Goal: Transaction & Acquisition: Book appointment/travel/reservation

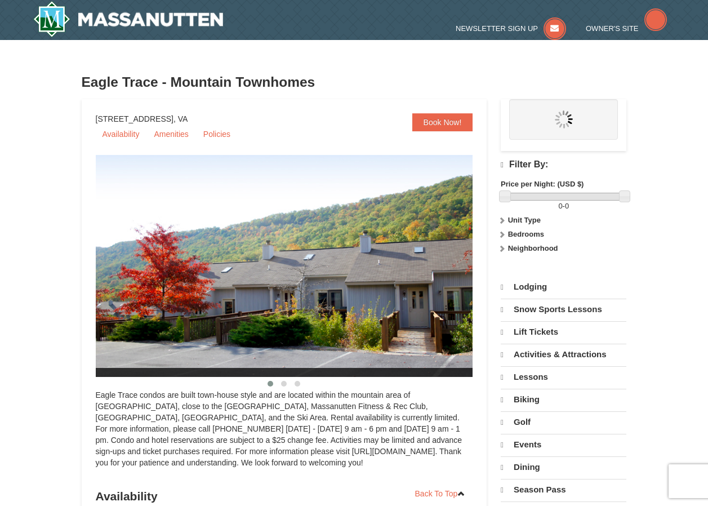
select select "9"
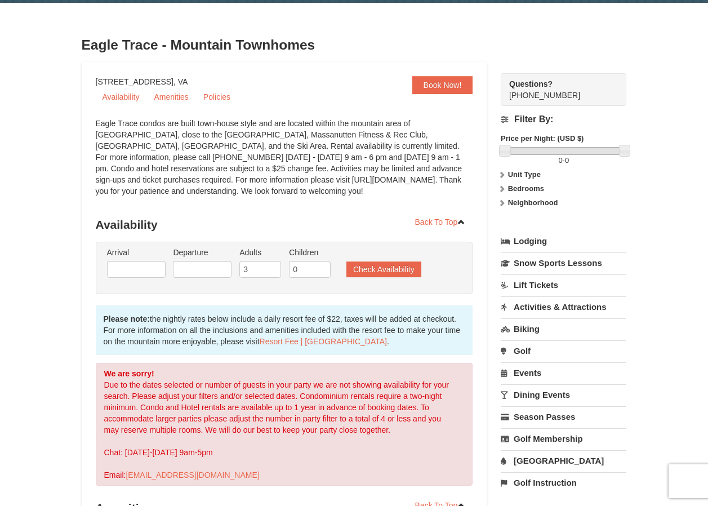
scroll to position [56, 0]
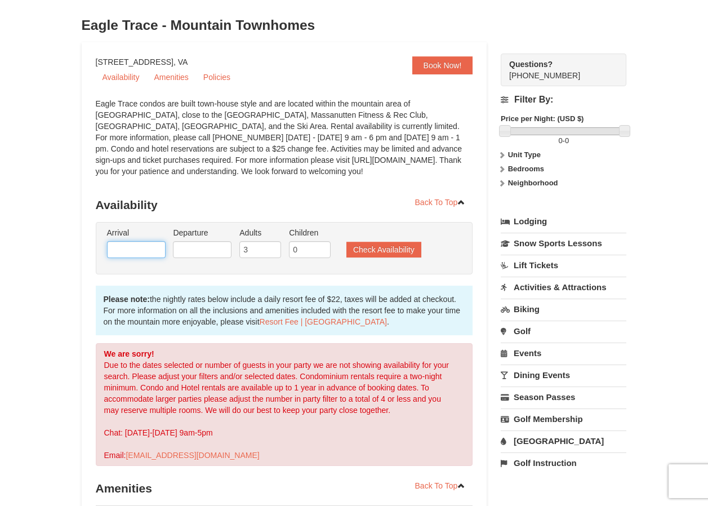
click at [116, 258] on input "text" at bounding box center [136, 249] width 59 height 17
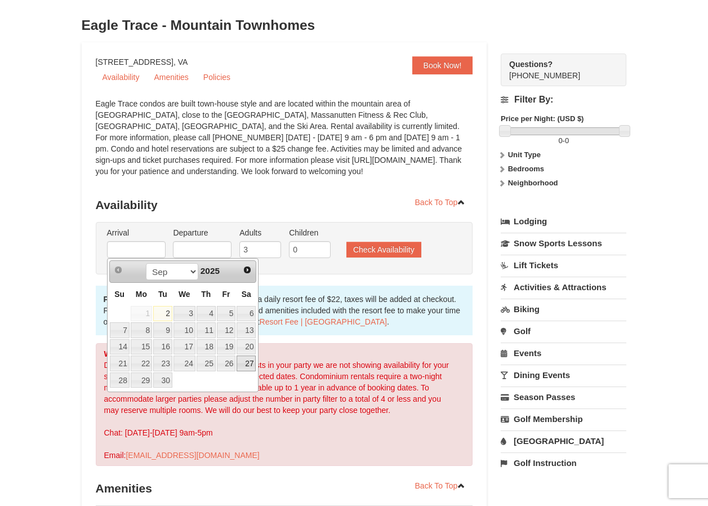
click at [247, 364] on link "27" at bounding box center [246, 364] width 19 height 16
type input "[DATE]"
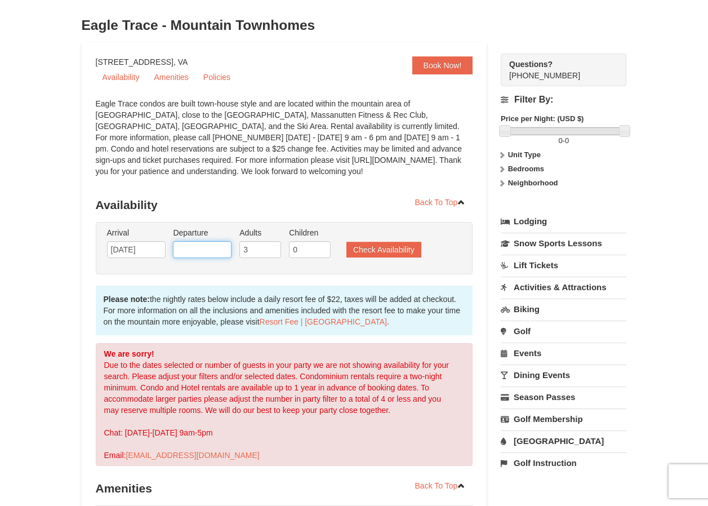
click at [216, 252] on input "text" at bounding box center [202, 249] width 59 height 17
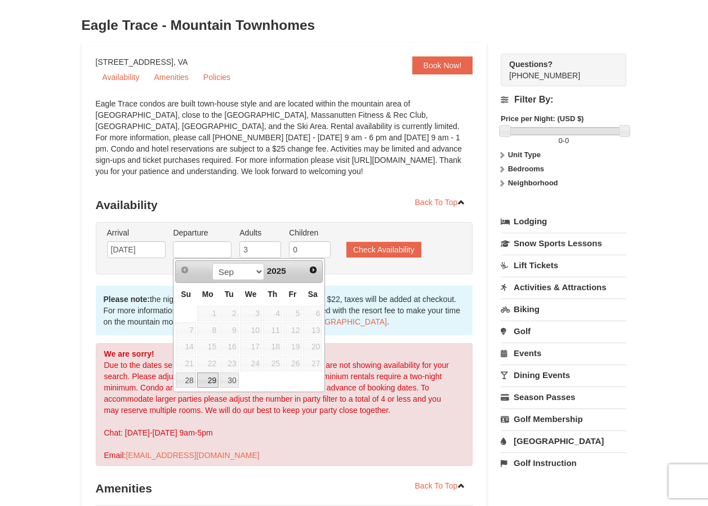
click at [203, 383] on link "29" at bounding box center [207, 381] width 21 height 16
type input "[DATE]"
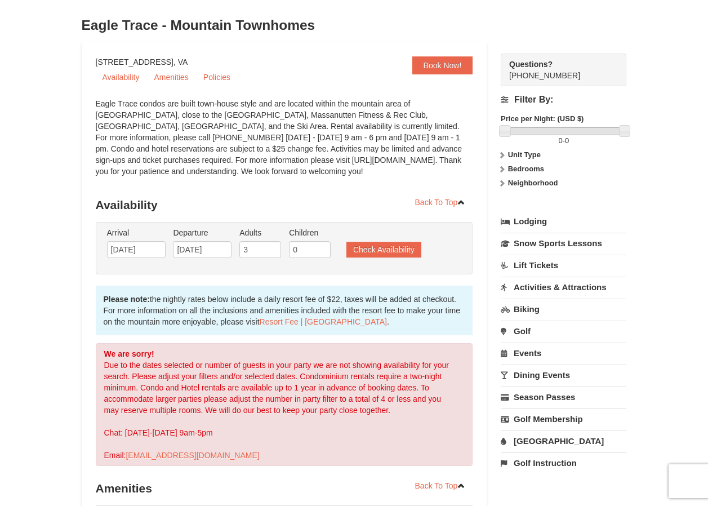
click at [394, 238] on ul "Arrival Please format dates MM/DD/YYYY Please format dates MM/DD/YYYY [DATE] De…" at bounding box center [278, 245] width 349 height 37
click at [392, 250] on button "Check Availability" at bounding box center [384, 250] width 75 height 16
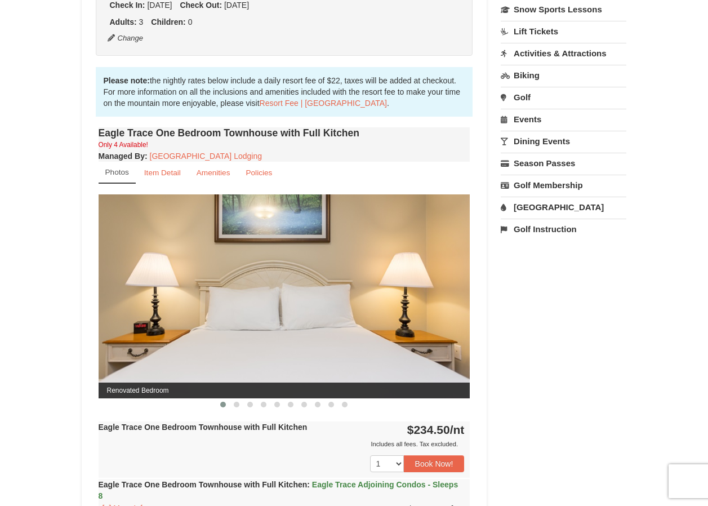
scroll to position [363, 0]
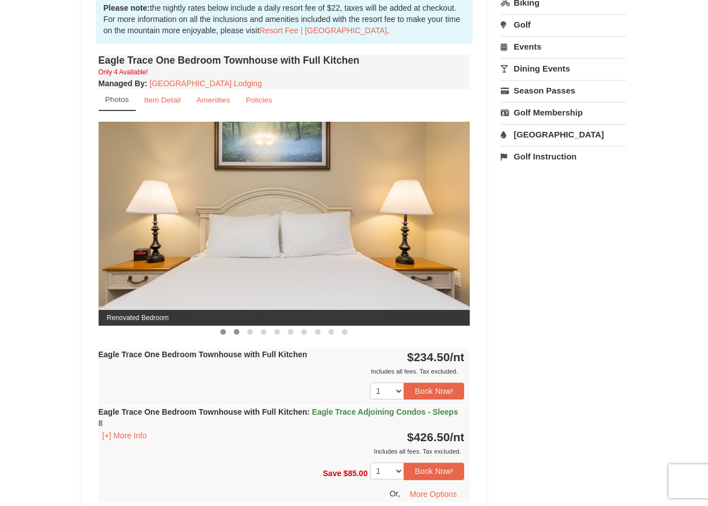
click at [237, 334] on span at bounding box center [237, 332] width 6 height 6
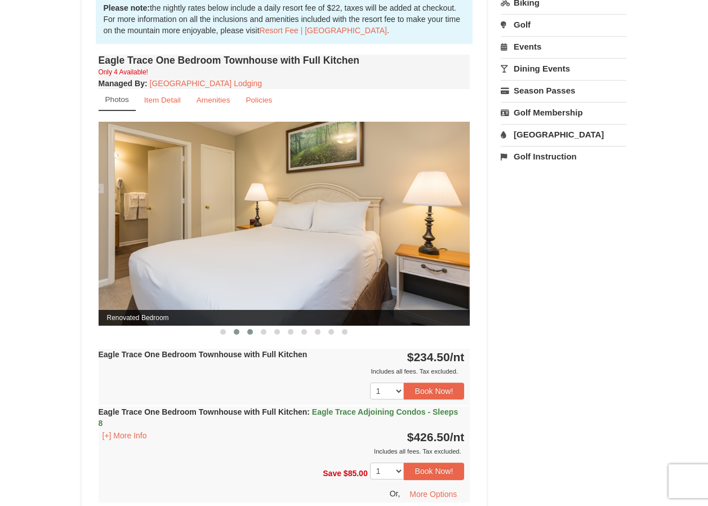
click at [250, 334] on span at bounding box center [250, 332] width 6 height 6
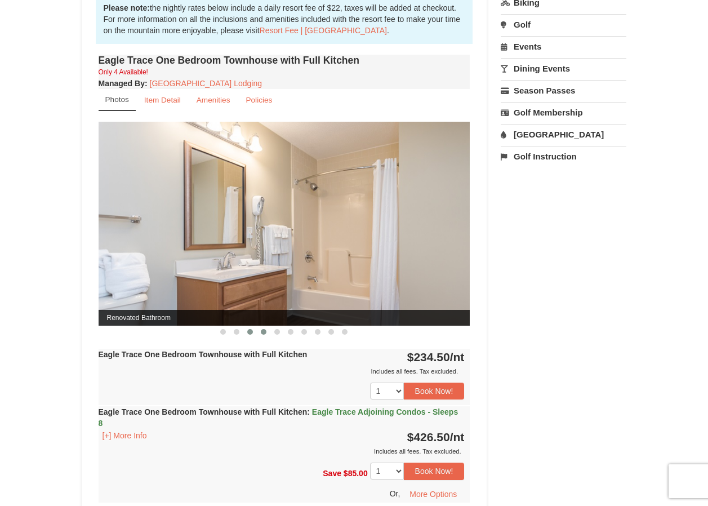
click at [259, 334] on button at bounding box center [264, 331] width 14 height 11
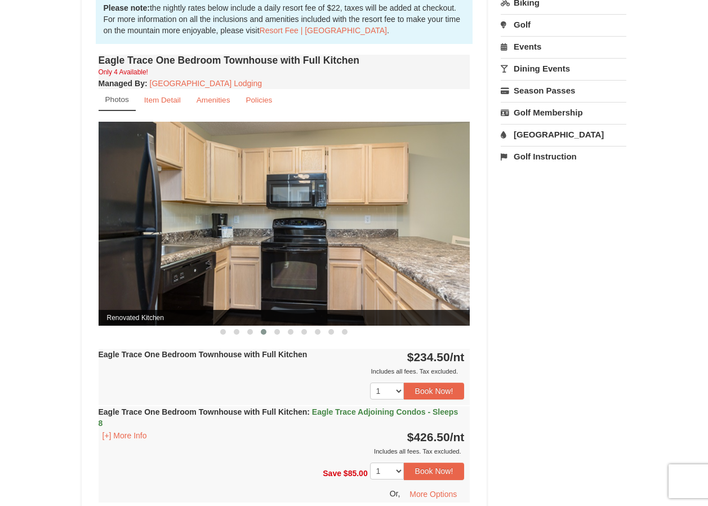
click at [263, 336] on button at bounding box center [264, 331] width 14 height 11
click at [253, 333] on button at bounding box center [250, 331] width 14 height 11
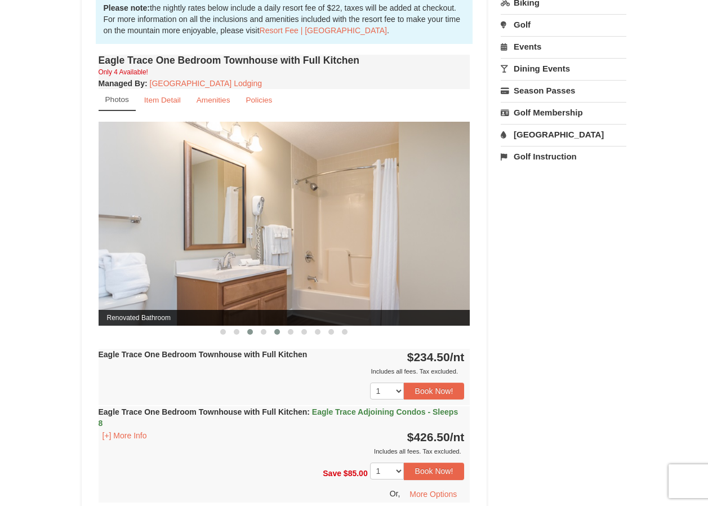
click at [279, 334] on span at bounding box center [277, 332] width 6 height 6
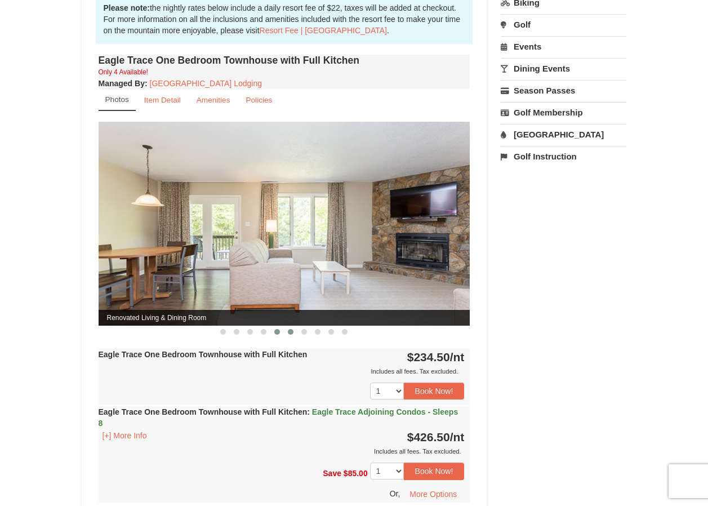
click at [291, 333] on span at bounding box center [291, 332] width 6 height 6
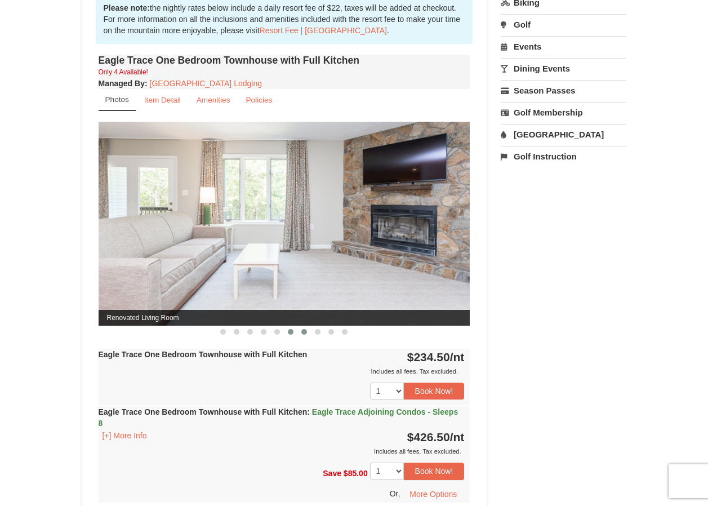
click at [306, 333] on span at bounding box center [305, 332] width 6 height 6
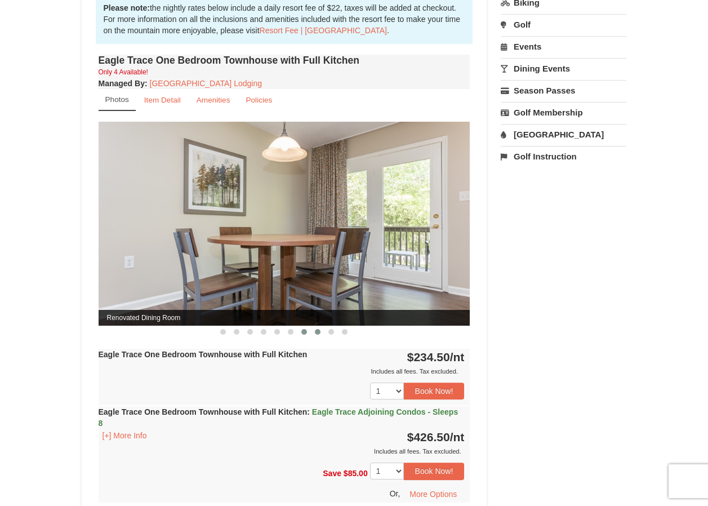
click at [321, 333] on button at bounding box center [318, 331] width 14 height 11
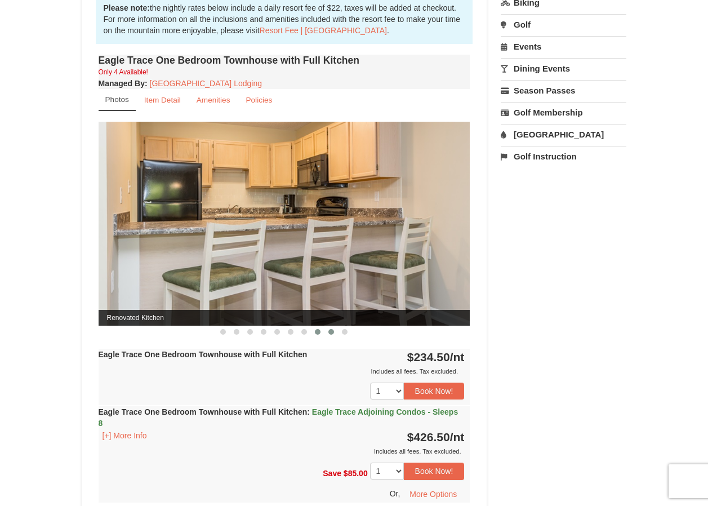
click at [335, 334] on button at bounding box center [332, 331] width 14 height 11
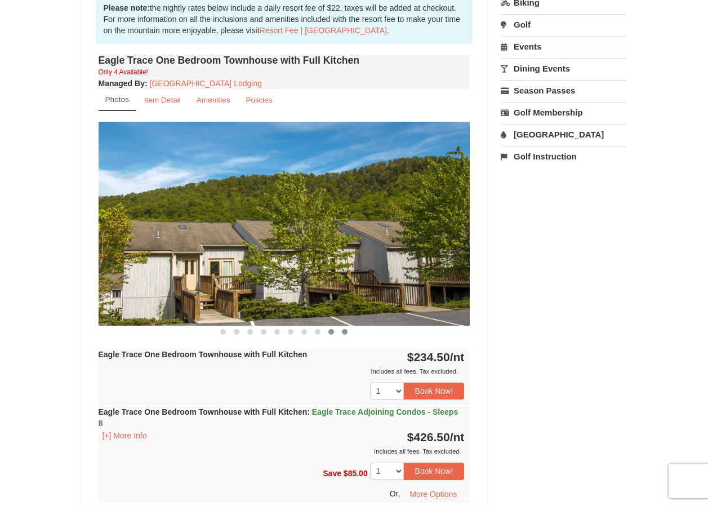
click at [348, 334] on button at bounding box center [345, 331] width 14 height 11
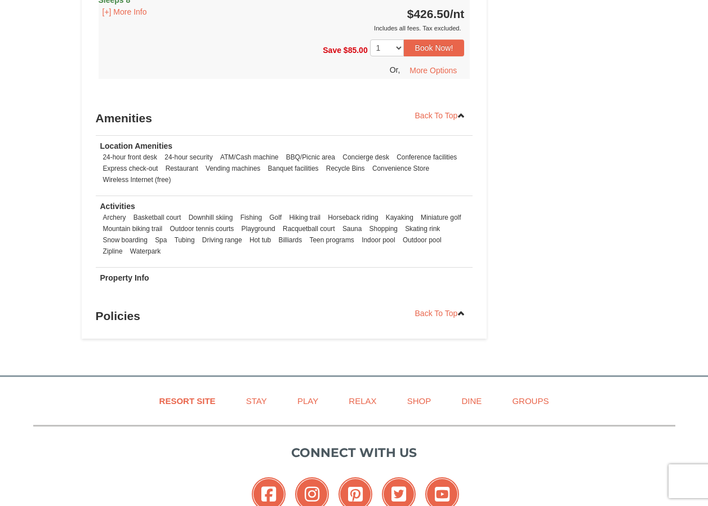
scroll to position [1377, 0]
